Goal: Information Seeking & Learning: Find specific fact

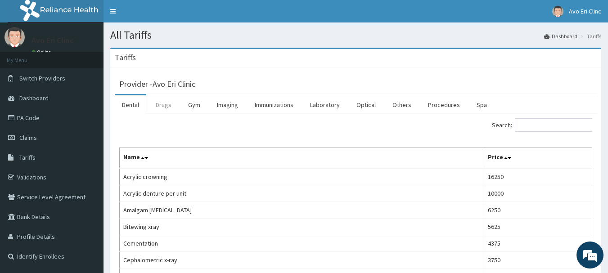
click at [155, 104] on link "Drugs" at bounding box center [163, 104] width 30 height 19
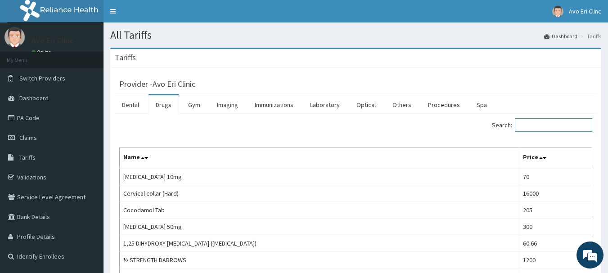
click at [529, 125] on input "Search:" at bounding box center [553, 124] width 77 height 13
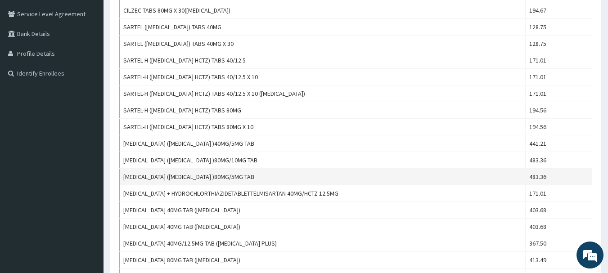
scroll to position [315, 0]
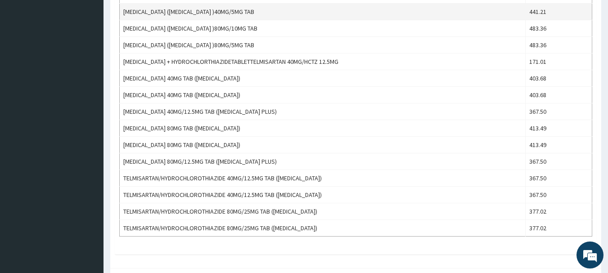
type input "TELMI"
